Goal: Transaction & Acquisition: Purchase product/service

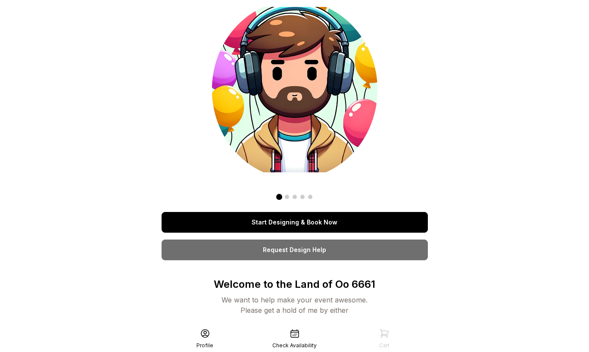
click at [314, 221] on link "Start Designing & Book Now" at bounding box center [295, 222] width 266 height 21
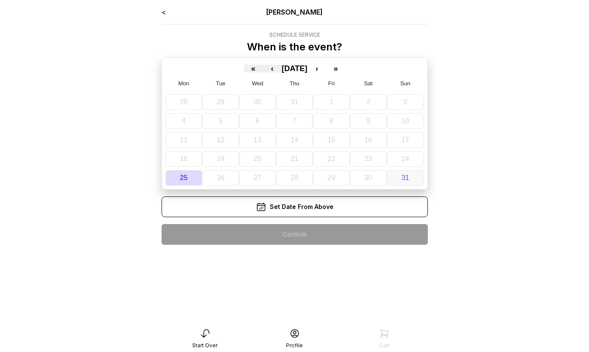
click at [401, 179] on button "31" at bounding box center [405, 178] width 37 height 16
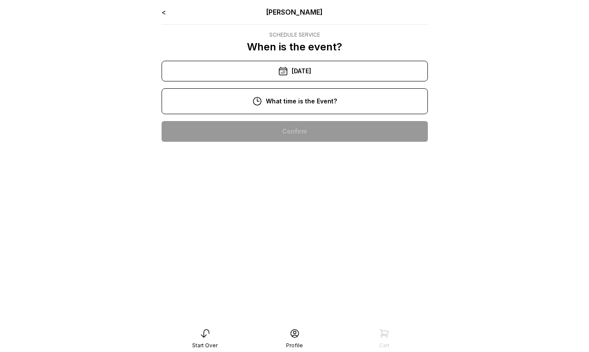
click at [319, 179] on div "12:00 pm" at bounding box center [294, 186] width 252 height 21
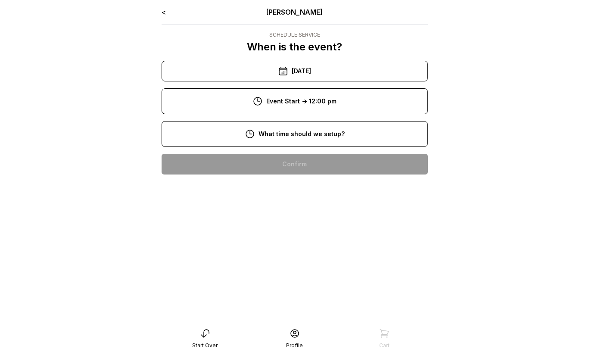
click at [313, 188] on div "9:00 am" at bounding box center [294, 191] width 252 height 21
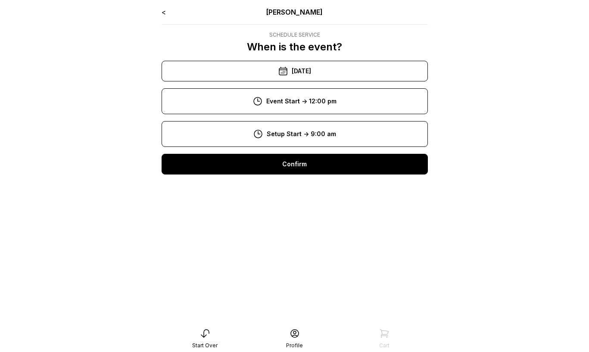
click at [306, 160] on div "Confirm" at bounding box center [295, 164] width 266 height 21
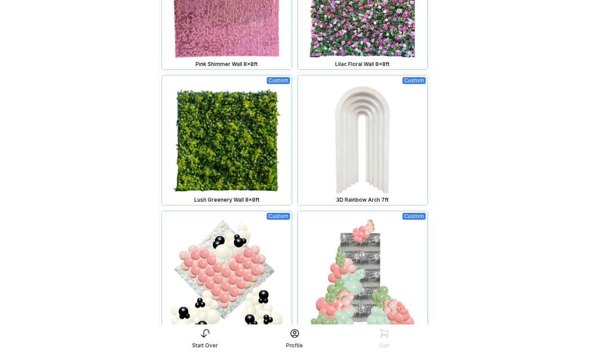
click at [354, 276] on img at bounding box center [363, 276] width 130 height 130
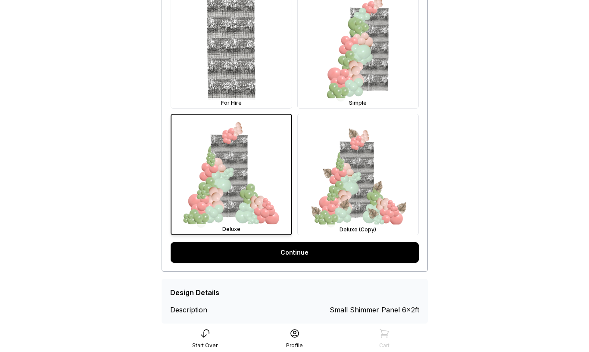
scroll to position [301, 0]
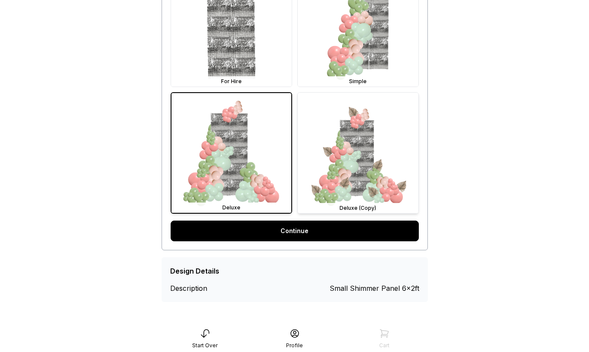
click at [363, 189] on img at bounding box center [358, 153] width 121 height 121
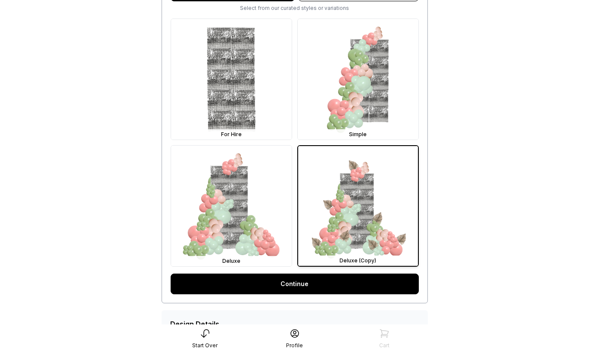
scroll to position [253, 0]
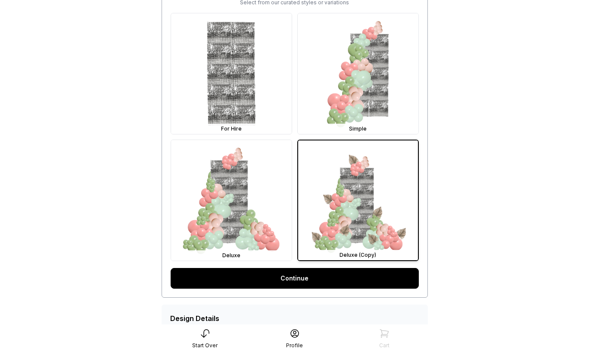
click at [337, 274] on link "Continue" at bounding box center [295, 278] width 248 height 21
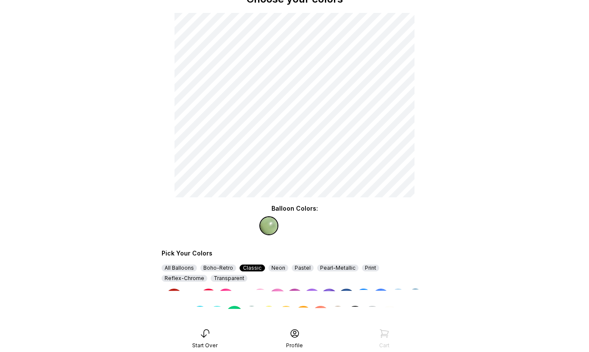
scroll to position [65, 0]
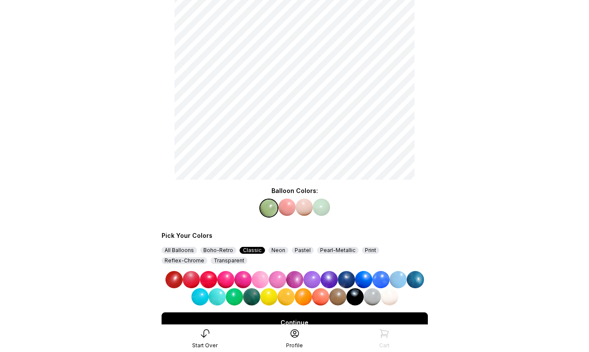
click at [296, 250] on div "Pastel" at bounding box center [303, 250] width 22 height 7
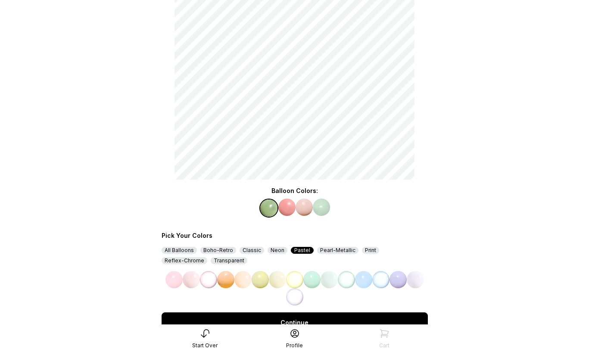
click at [314, 284] on img at bounding box center [311, 279] width 17 height 17
click at [290, 204] on img at bounding box center [286, 207] width 17 height 17
click at [173, 278] on img at bounding box center [173, 279] width 17 height 17
click at [305, 211] on img at bounding box center [304, 207] width 17 height 17
click at [225, 277] on img at bounding box center [225, 279] width 17 height 17
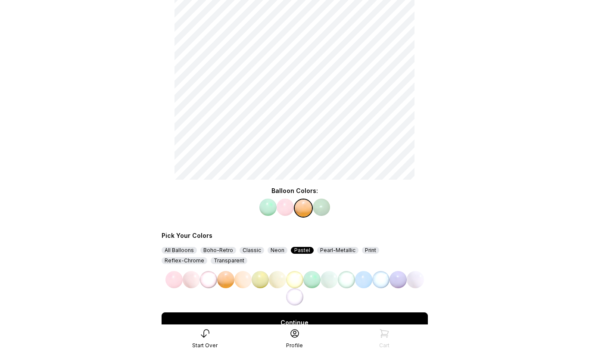
click at [321, 209] on img at bounding box center [321, 207] width 17 height 17
click at [366, 281] on img at bounding box center [363, 279] width 17 height 17
click at [351, 319] on div "Continue" at bounding box center [295, 322] width 266 height 21
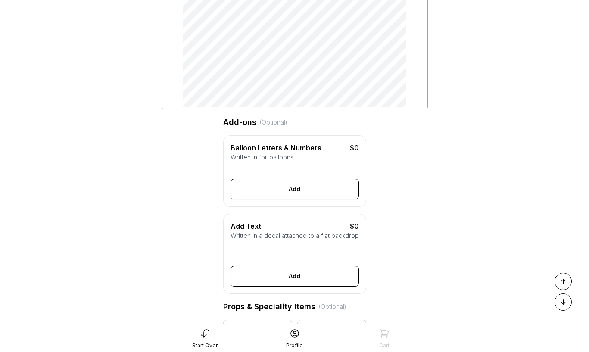
scroll to position [152, 0]
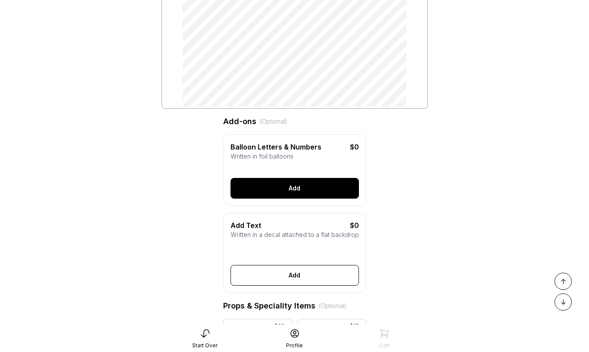
click at [307, 186] on button "Add" at bounding box center [294, 188] width 128 height 21
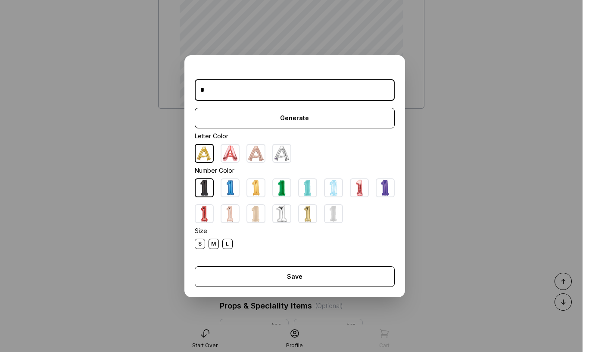
type input "*"
click at [253, 209] on img at bounding box center [255, 213] width 17 height 17
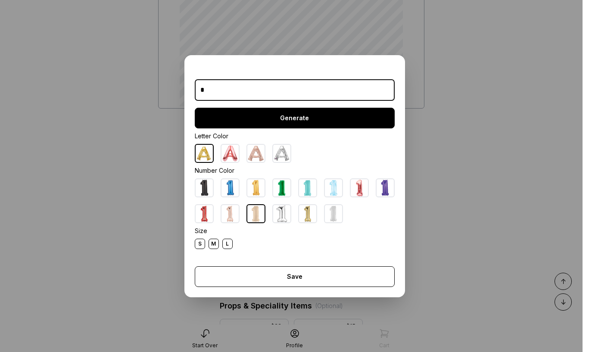
click at [280, 119] on button "Generate" at bounding box center [295, 118] width 200 height 21
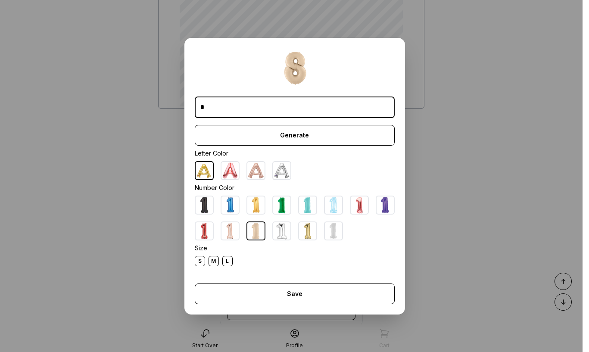
click at [232, 259] on div "L" at bounding box center [227, 261] width 10 height 10
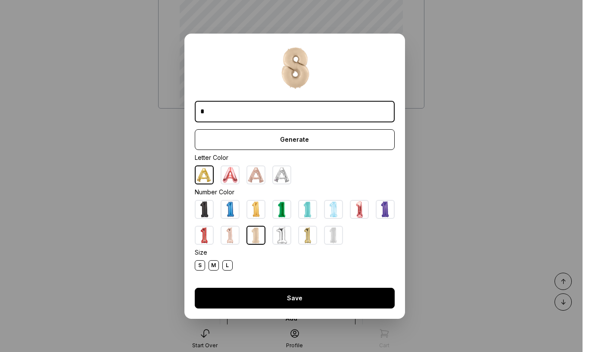
click at [285, 294] on button "Save" at bounding box center [295, 298] width 200 height 21
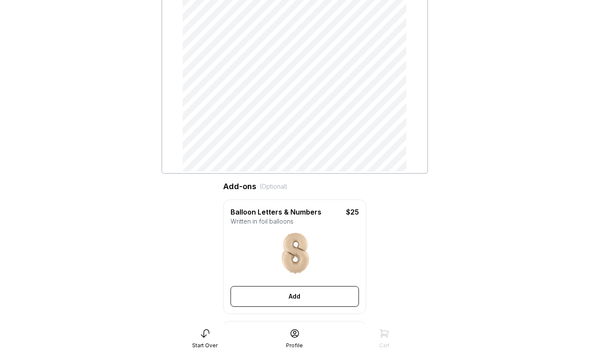
scroll to position [71, 0]
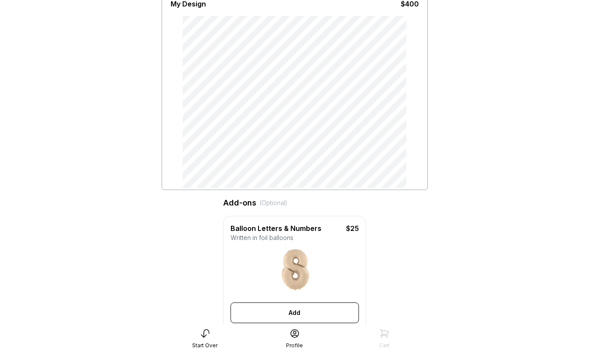
click at [420, 134] on div "My Design $400" at bounding box center [295, 90] width 266 height 200
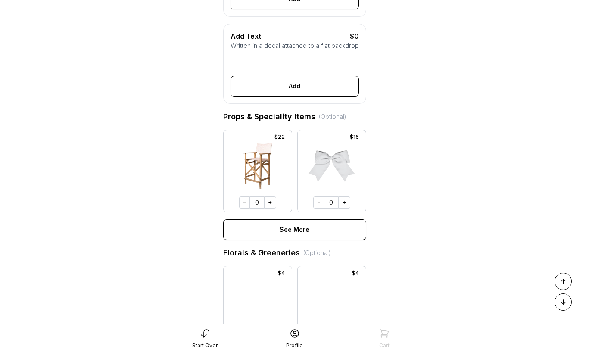
scroll to position [387, 0]
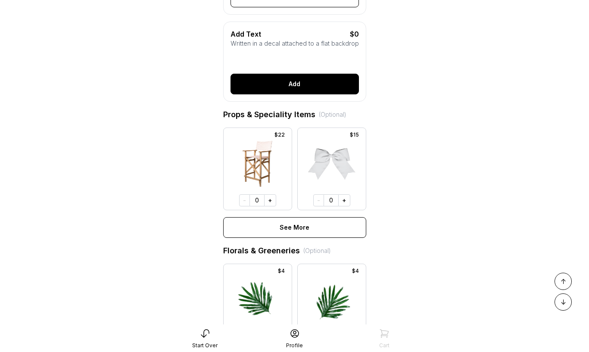
click at [303, 89] on button "Add" at bounding box center [294, 84] width 128 height 21
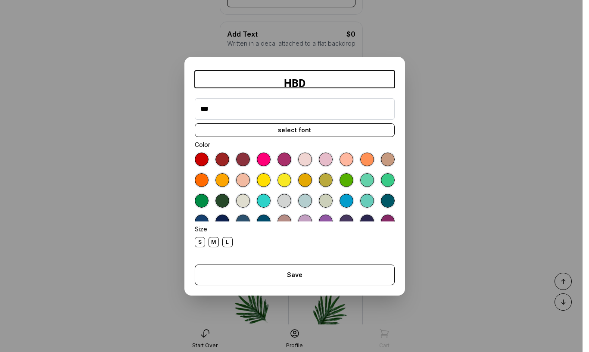
type input "***"
click at [315, 128] on div "select font" at bounding box center [295, 130] width 200 height 14
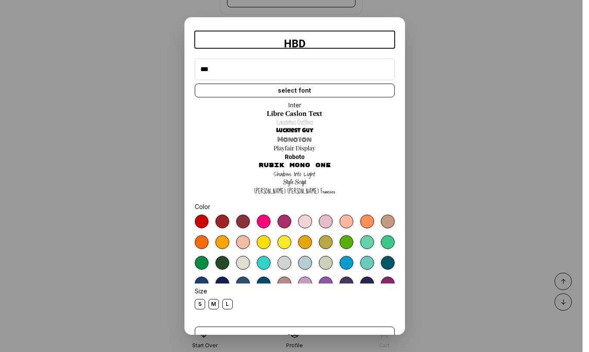
click at [305, 164] on link "Rubik Mono One" at bounding box center [294, 165] width 72 height 9
click at [228, 303] on div "L" at bounding box center [227, 304] width 10 height 10
click at [265, 219] on div at bounding box center [264, 222] width 14 height 14
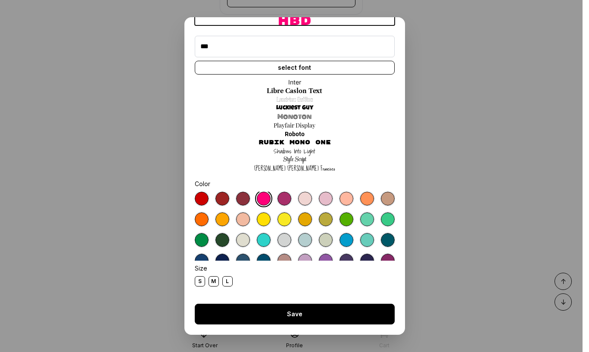
click at [287, 313] on button "Save" at bounding box center [295, 314] width 200 height 21
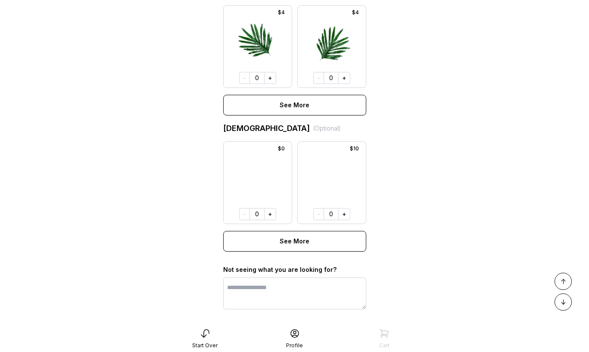
scroll to position [698, 0]
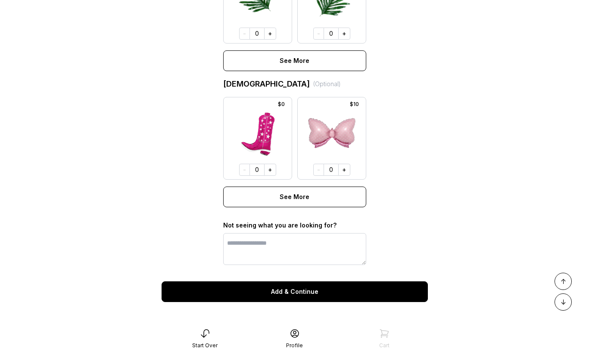
click at [303, 291] on button "Add & Continue" at bounding box center [295, 291] width 266 height 21
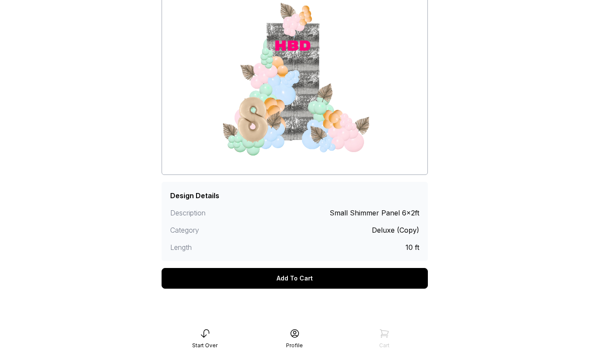
scroll to position [91, 0]
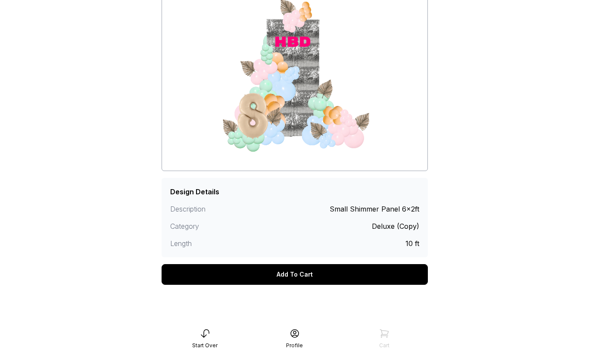
click at [303, 273] on div "Add To Cart" at bounding box center [295, 274] width 266 height 21
click at [303, 275] on div "Add To Cart" at bounding box center [295, 274] width 266 height 21
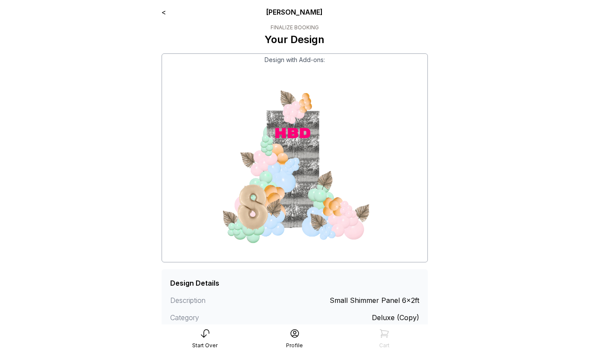
click at [165, 12] on link "<" at bounding box center [164, 12] width 4 height 9
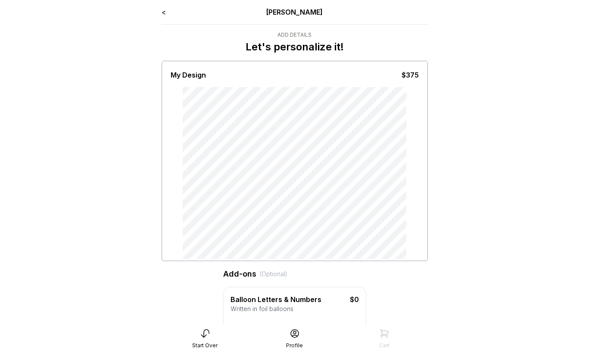
click at [164, 13] on link "<" at bounding box center [164, 12] width 4 height 9
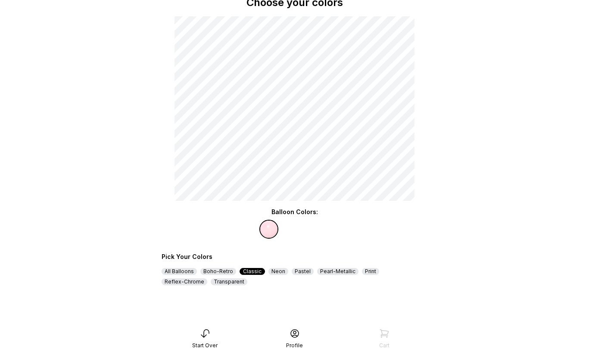
scroll to position [59, 0]
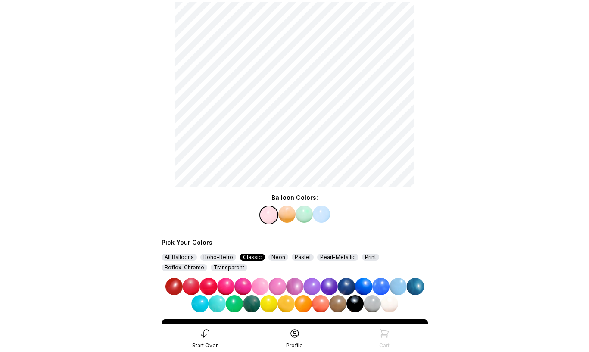
click at [294, 285] on img at bounding box center [294, 286] width 17 height 17
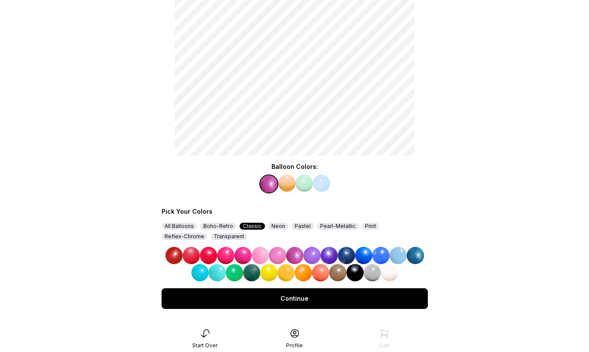
scroll to position [103, 0]
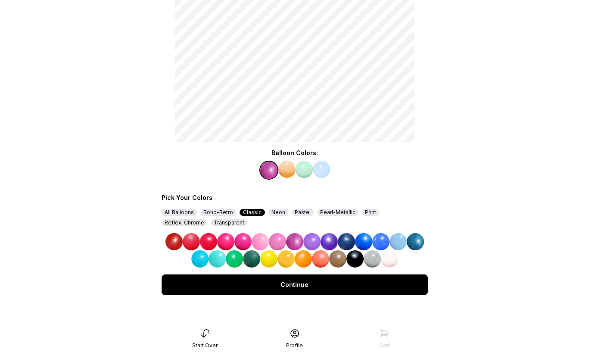
click at [295, 285] on div "Continue" at bounding box center [295, 284] width 266 height 21
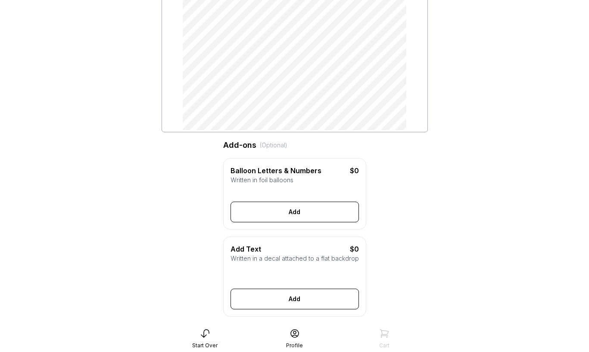
scroll to position [134, 0]
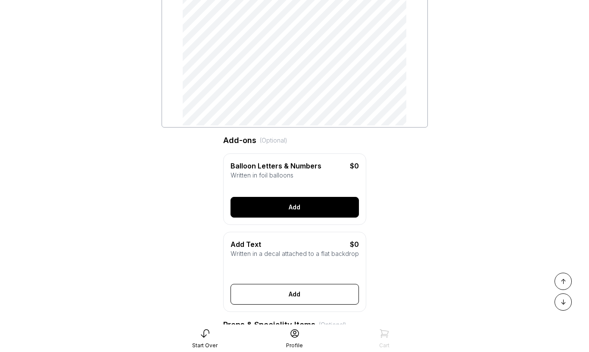
click at [291, 216] on button "Add" at bounding box center [294, 207] width 128 height 21
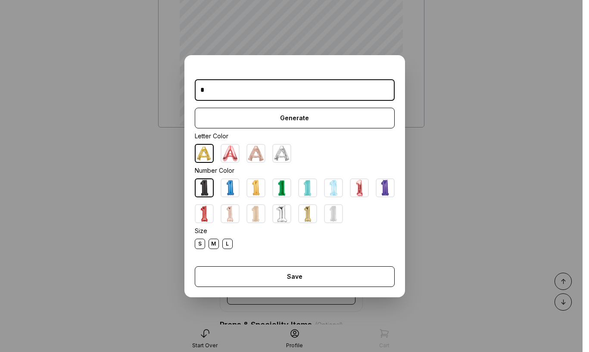
type input "*"
click at [228, 244] on div "L" at bounding box center [227, 244] width 10 height 10
click at [253, 218] on img at bounding box center [255, 213] width 17 height 17
click at [281, 132] on div "Letter Color" at bounding box center [295, 136] width 200 height 9
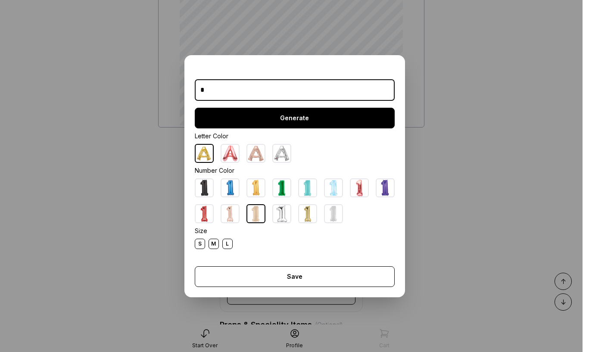
click at [282, 120] on button "Generate" at bounding box center [295, 118] width 200 height 21
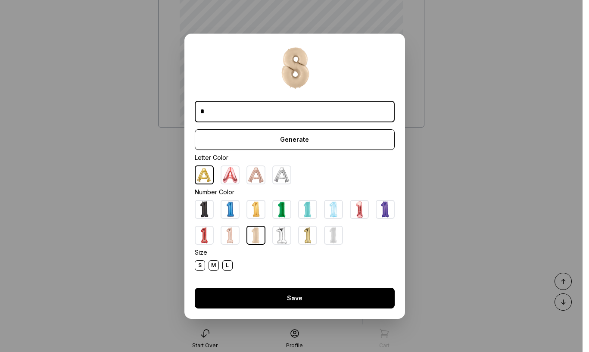
click at [310, 297] on button "Save" at bounding box center [295, 298] width 200 height 21
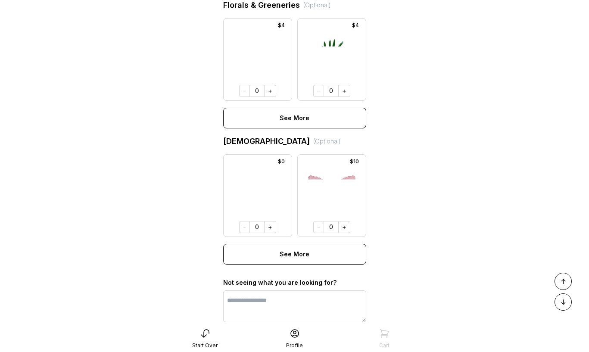
scroll to position [690, 0]
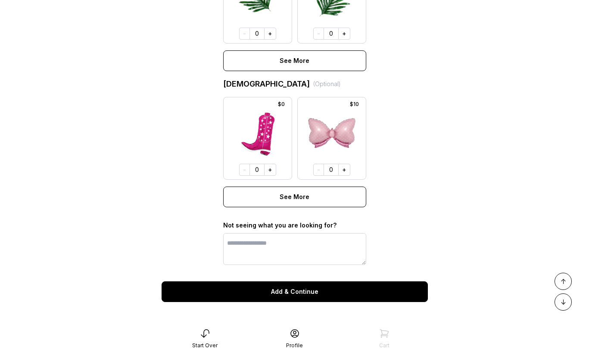
click at [287, 286] on button "Add & Continue" at bounding box center [295, 291] width 266 height 21
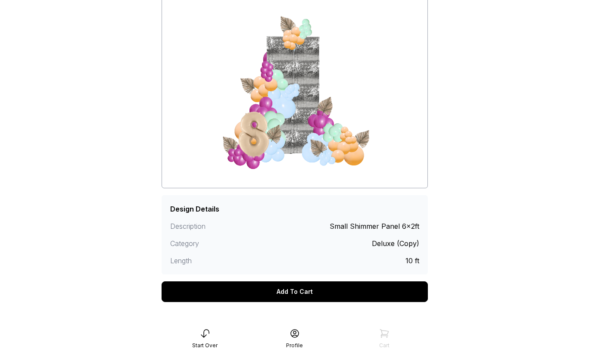
scroll to position [91, 0]
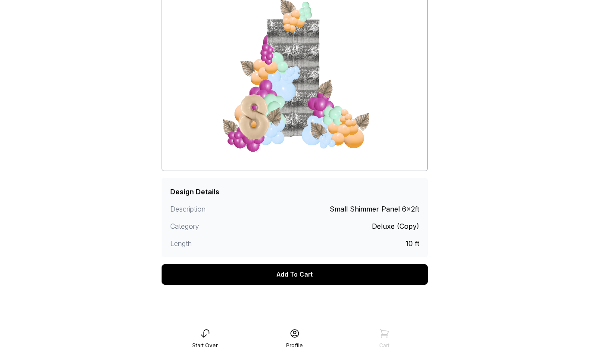
click at [292, 274] on div "Add To Cart" at bounding box center [295, 274] width 266 height 21
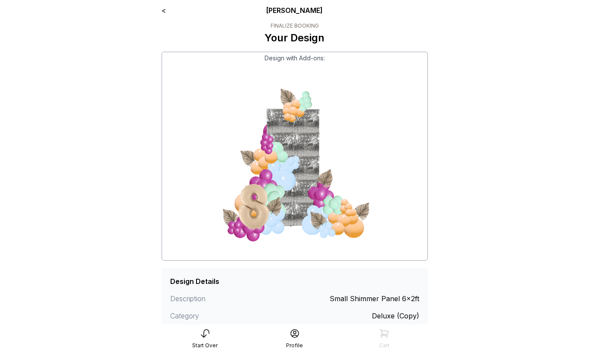
scroll to position [0, 0]
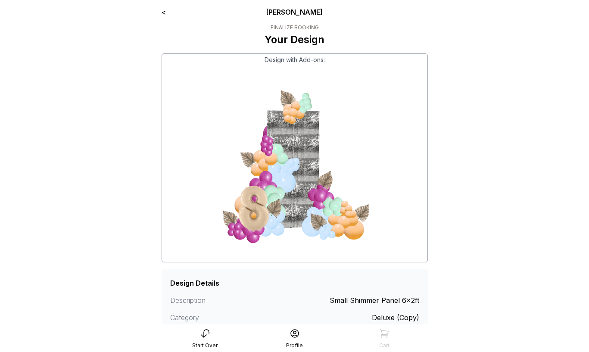
click at [165, 12] on link "<" at bounding box center [164, 12] width 4 height 9
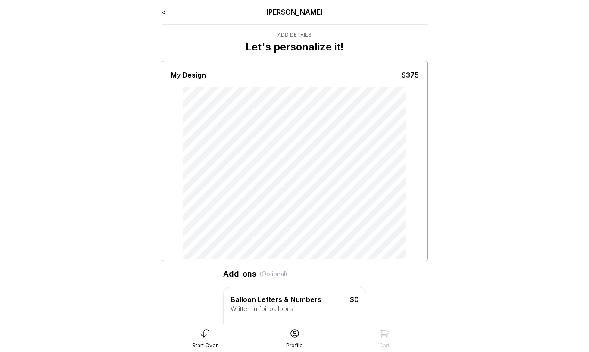
click at [165, 11] on link "<" at bounding box center [164, 12] width 4 height 9
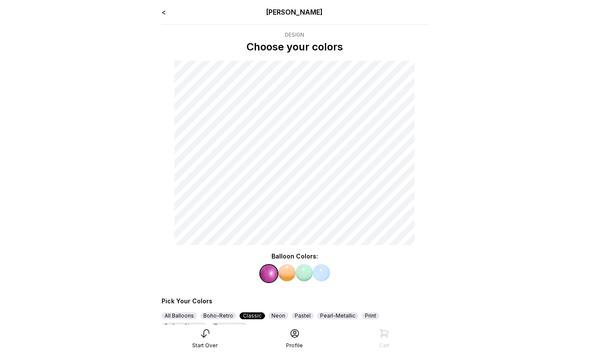
click at [165, 12] on link "<" at bounding box center [164, 12] width 4 height 9
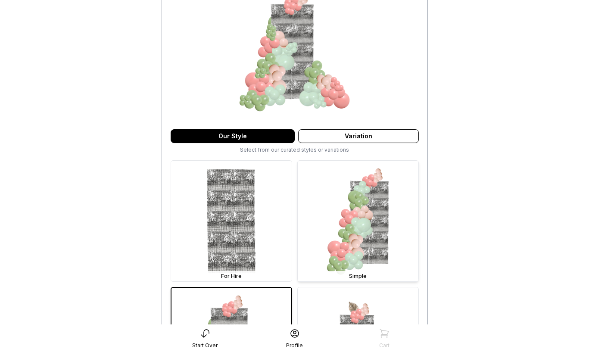
scroll to position [110, 0]
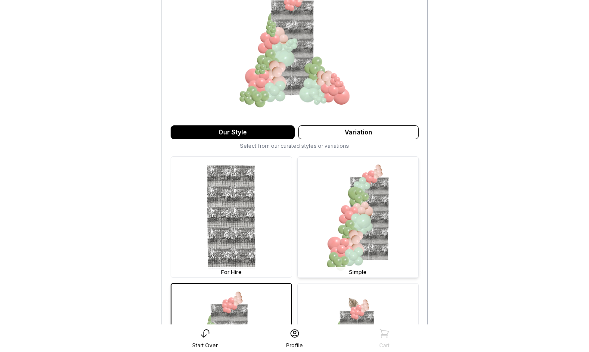
click at [357, 220] on img at bounding box center [358, 217] width 121 height 121
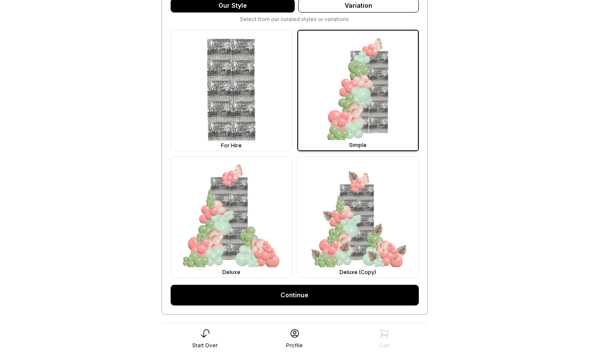
scroll to position [246, 0]
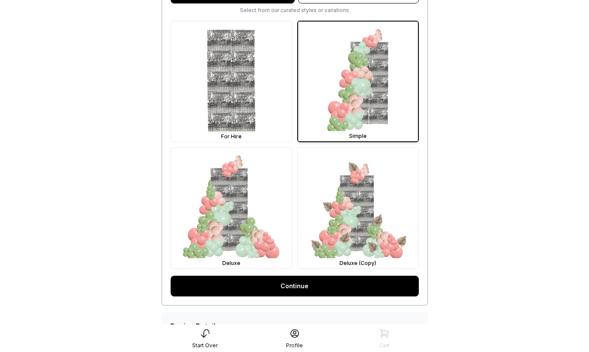
click at [325, 283] on link "Continue" at bounding box center [295, 286] width 248 height 21
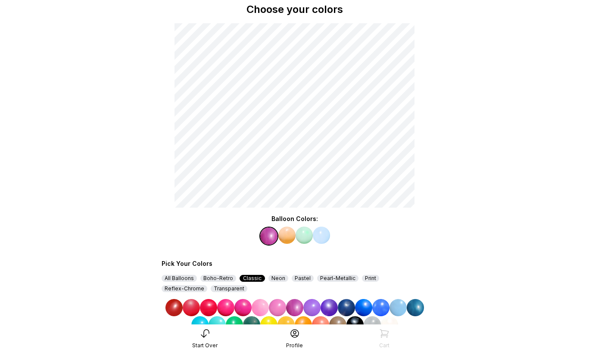
scroll to position [62, 0]
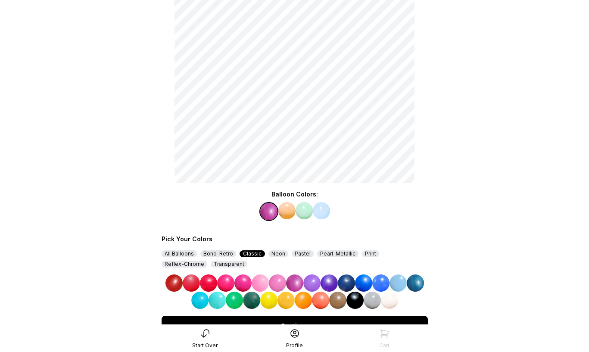
click at [325, 283] on img at bounding box center [329, 282] width 17 height 17
click at [321, 210] on img at bounding box center [321, 210] width 17 height 17
click at [297, 277] on img at bounding box center [294, 282] width 17 height 17
click at [303, 214] on img at bounding box center [302, 210] width 17 height 17
click at [261, 283] on img at bounding box center [260, 282] width 17 height 17
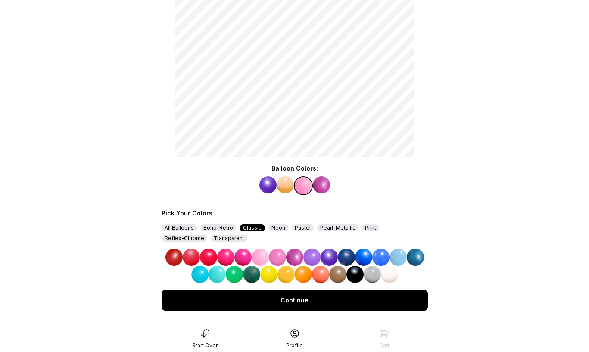
scroll to position [103, 0]
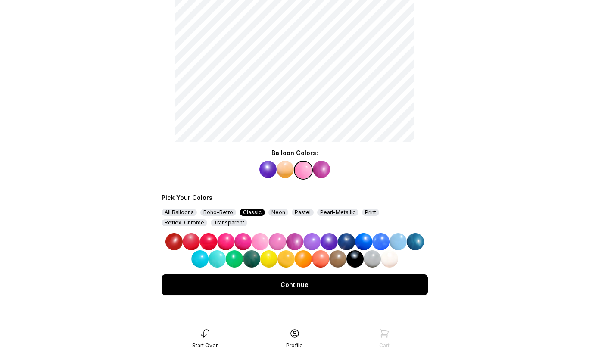
click at [280, 286] on div "Continue" at bounding box center [295, 284] width 266 height 21
